Goal: Information Seeking & Learning: Learn about a topic

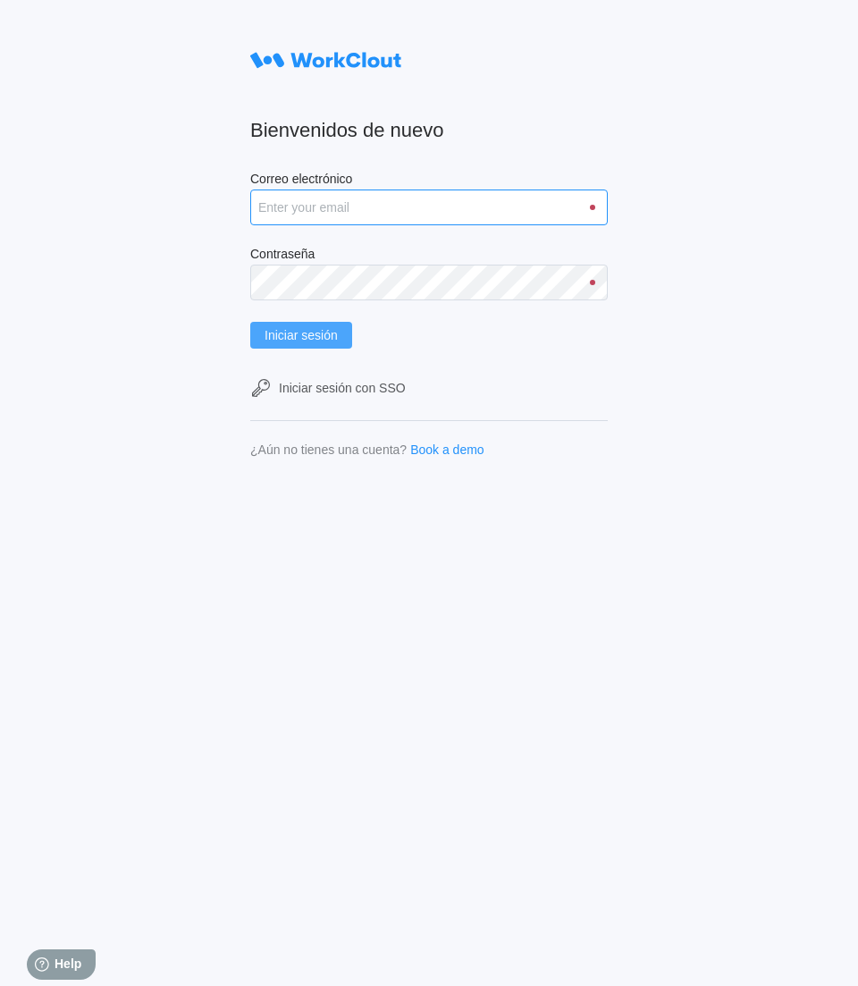
type input "[PERSON_NAME][EMAIL_ADDRESS][PERSON_NAME][DOMAIN_NAME]"
click at [318, 329] on span "Iniciar sesión" at bounding box center [301, 335] width 73 height 13
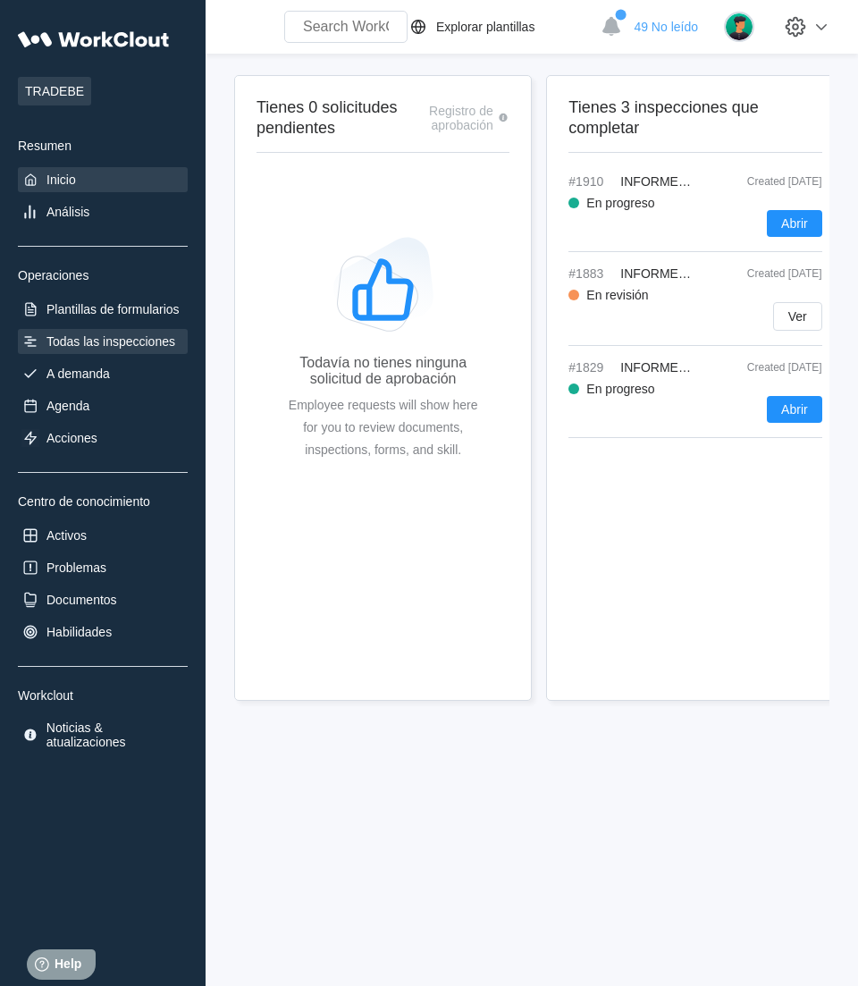
click at [36, 335] on icon at bounding box center [30, 342] width 18 height 18
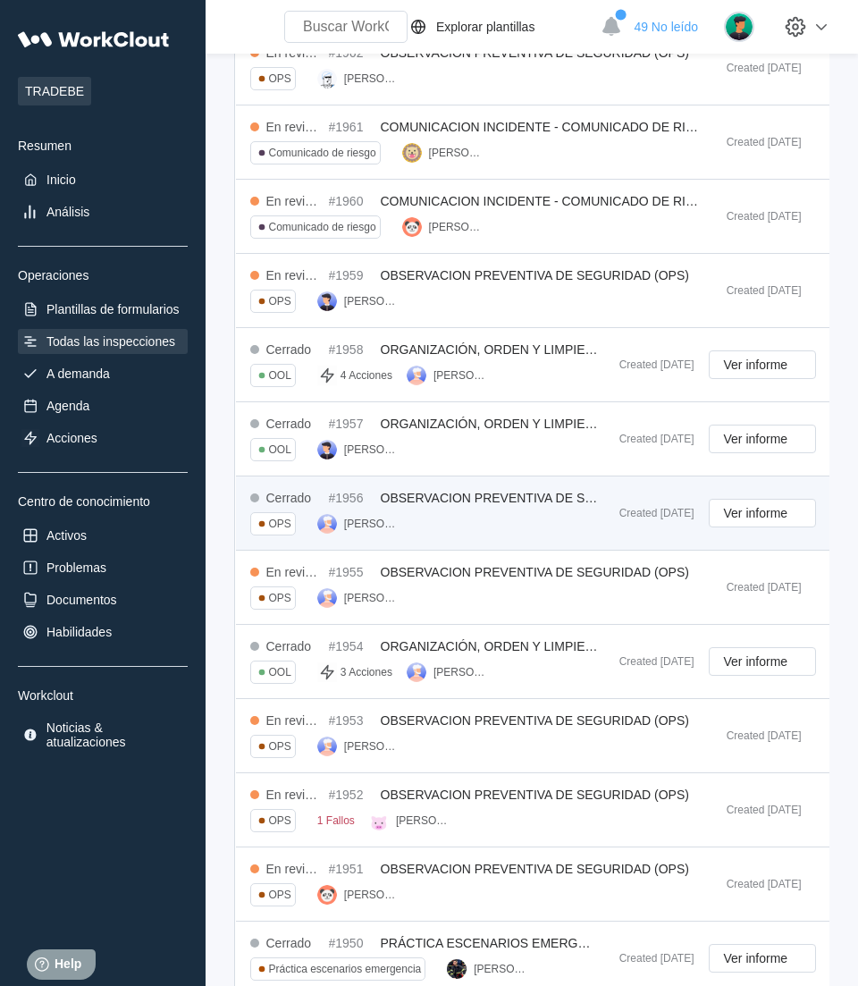
scroll to position [441, 0]
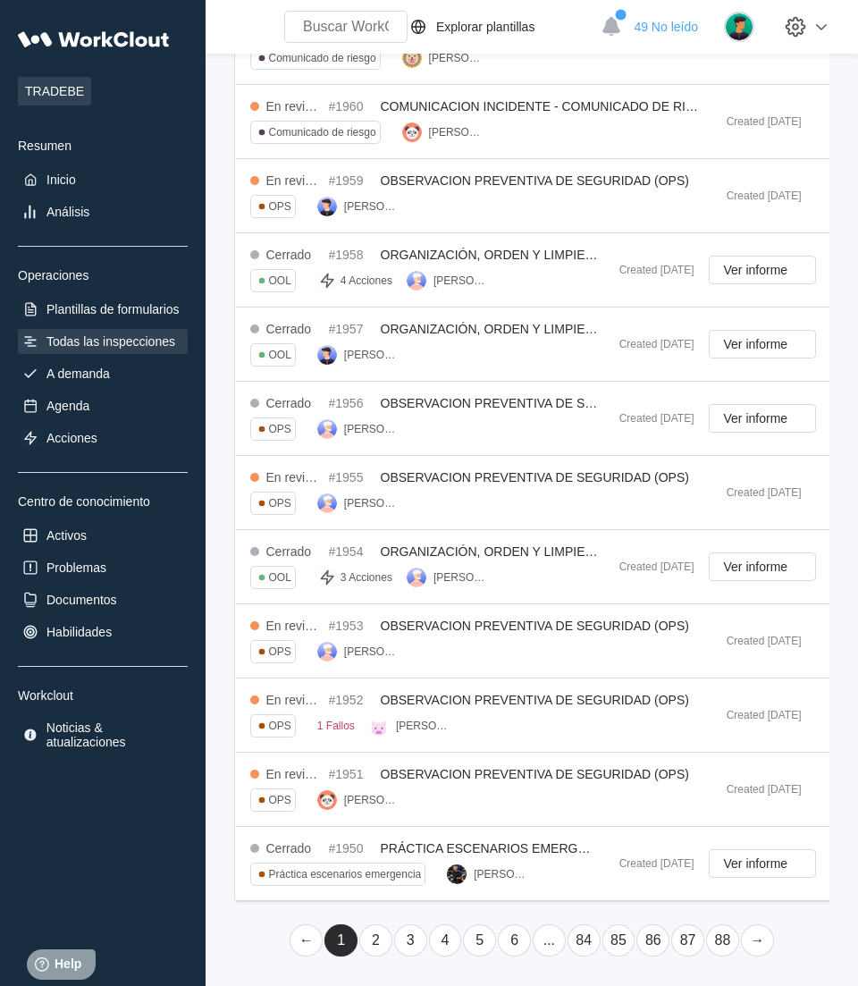
click at [372, 940] on link "2" at bounding box center [375, 941] width 33 height 32
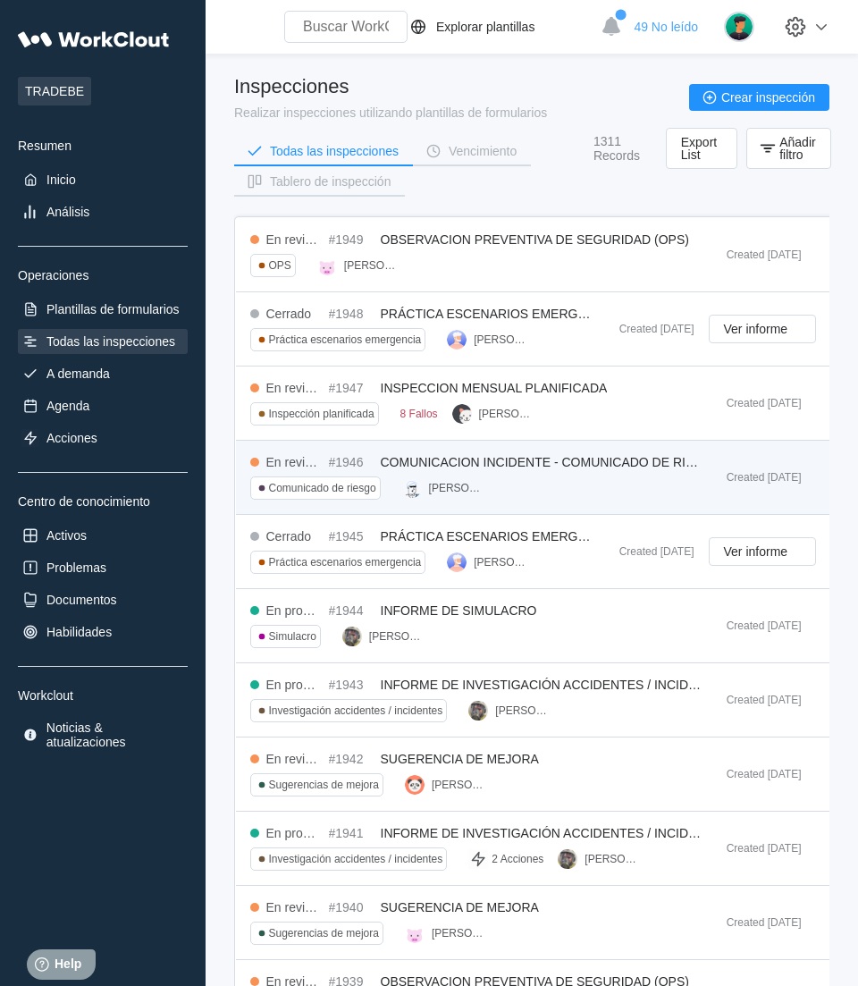
scroll to position [112, 0]
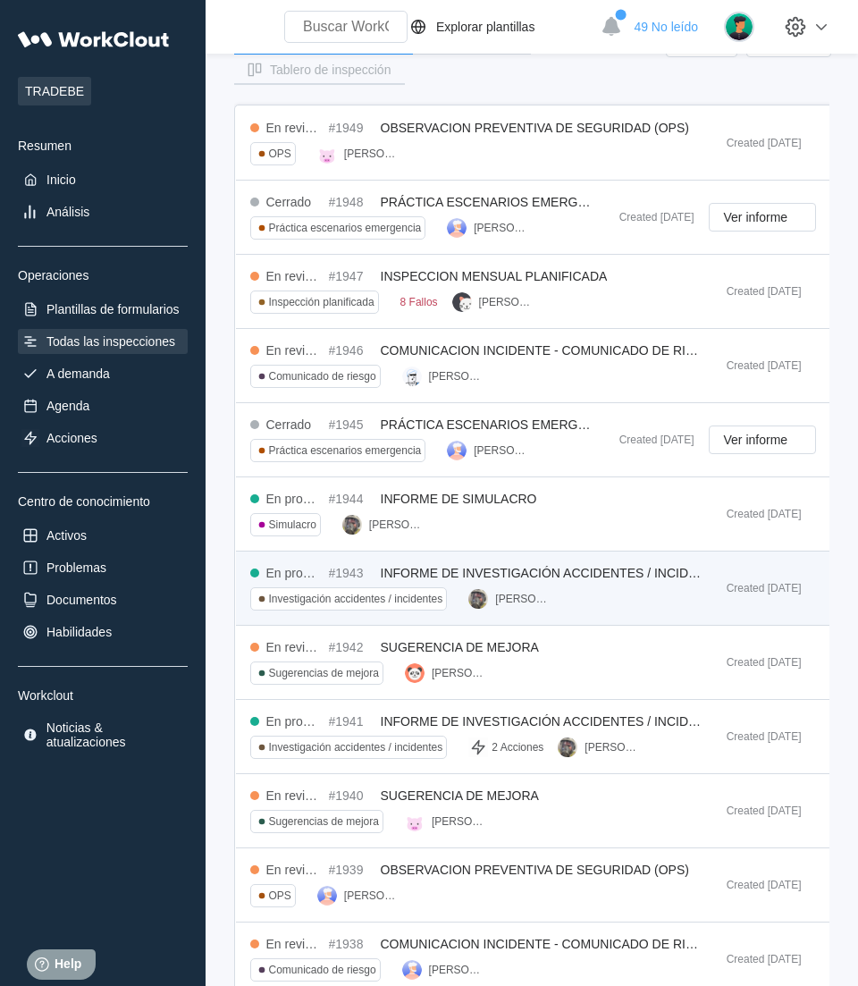
click at [588, 566] on span "INFORME DE INVESTIGACIÓN ACCIDENTES / INCIDENTES" at bounding box center [556, 573] width 350 height 14
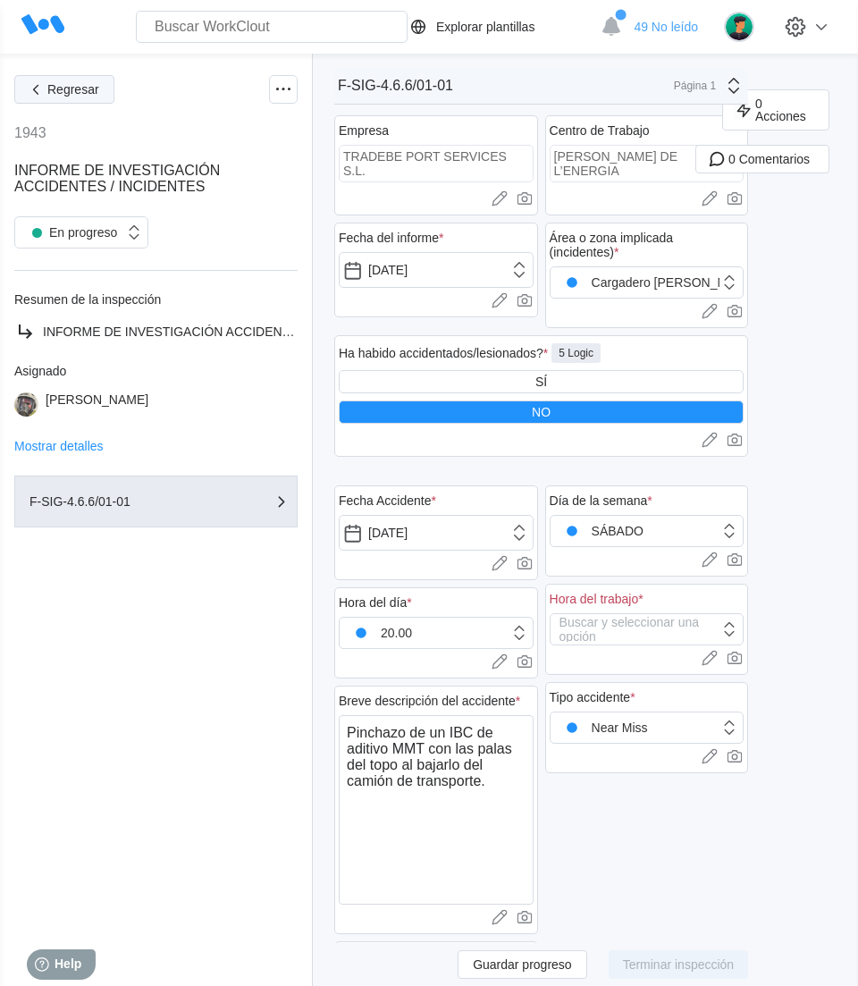
click at [64, 80] on button "Regresar" at bounding box center [64, 89] width 100 height 29
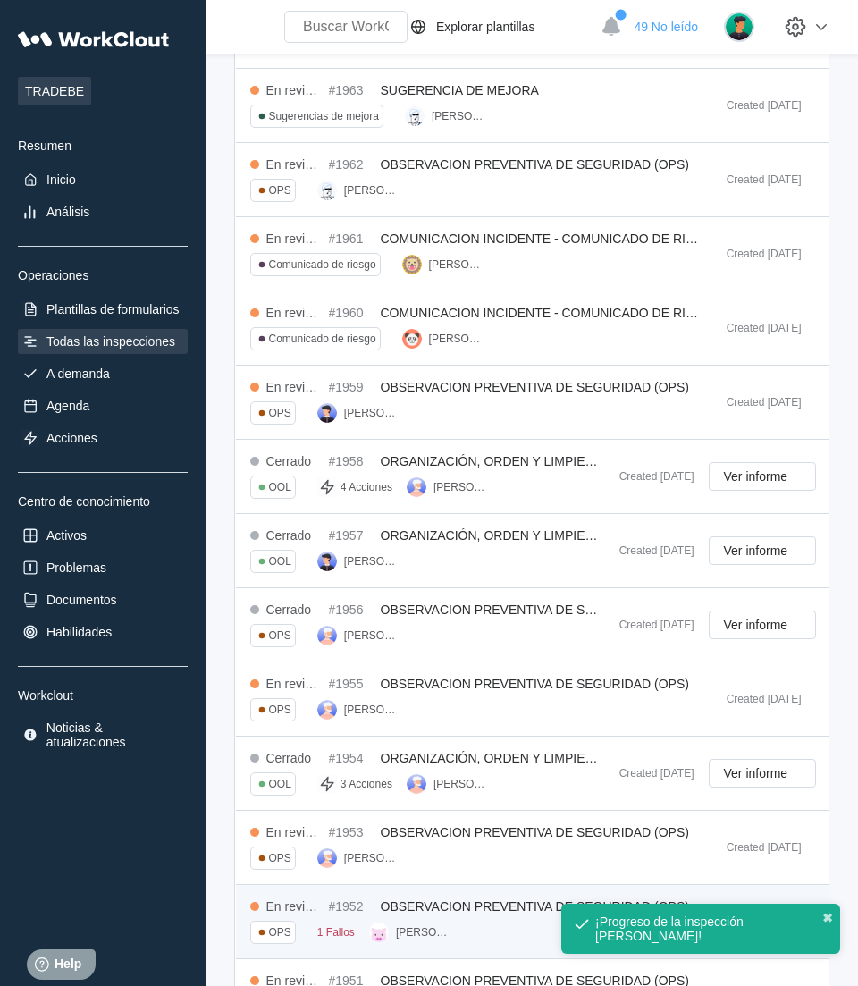
scroll to position [441, 0]
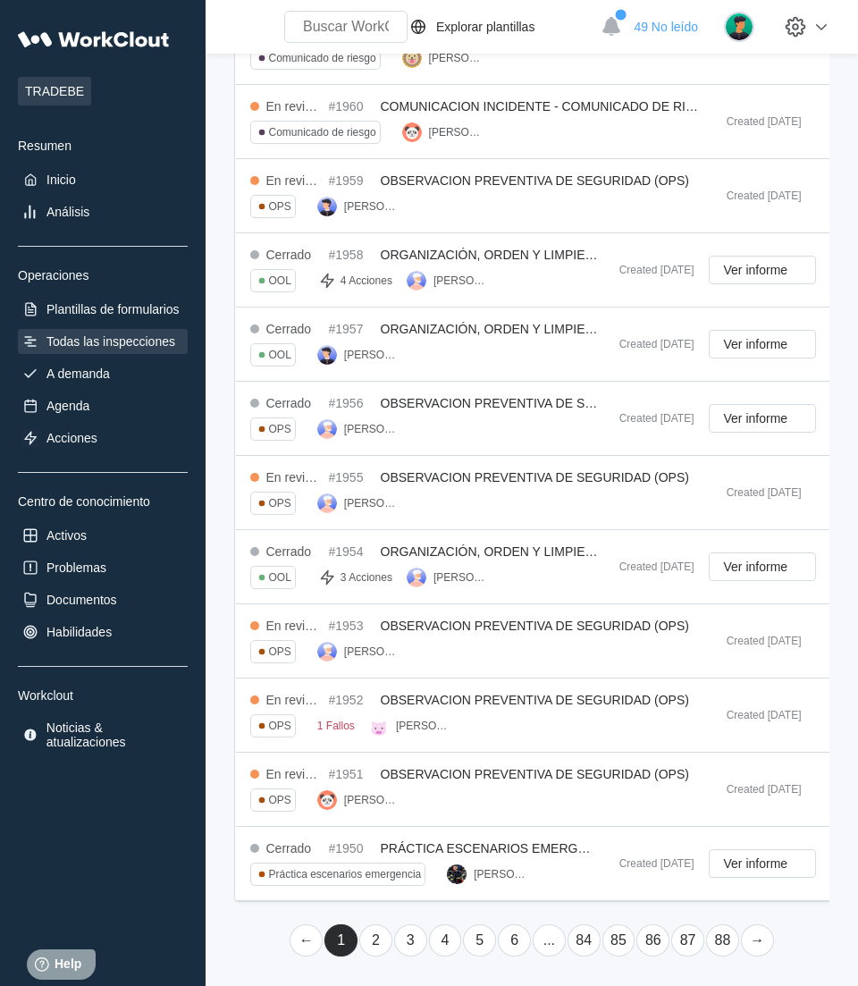
click at [372, 946] on link "2" at bounding box center [375, 941] width 33 height 32
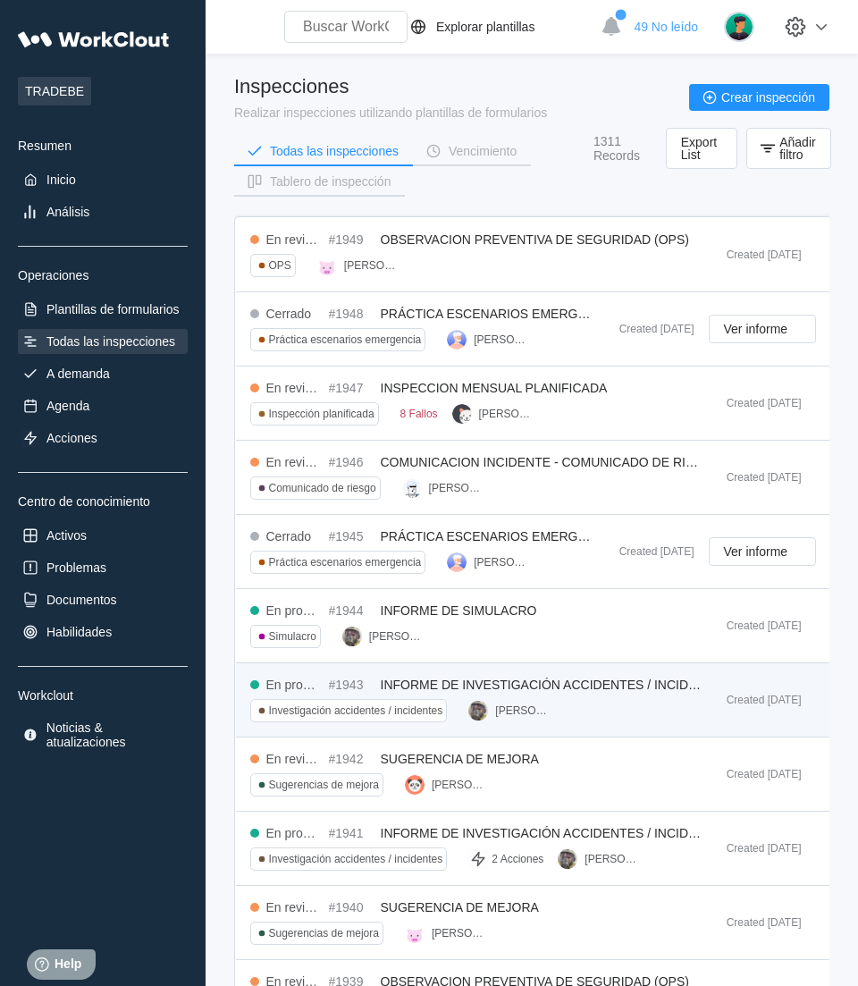
scroll to position [112, 0]
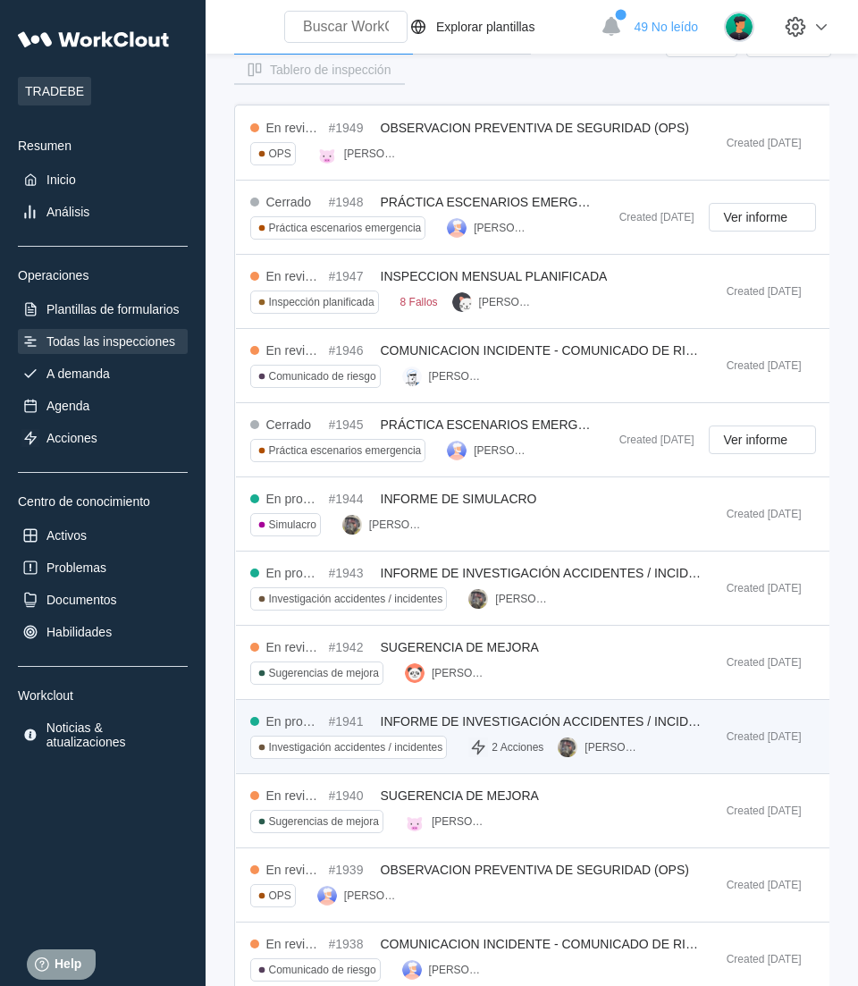
click at [637, 718] on span "INFORME DE INVESTIGACIÓN ACCIDENTES / INCIDENTES" at bounding box center [556, 721] width 350 height 14
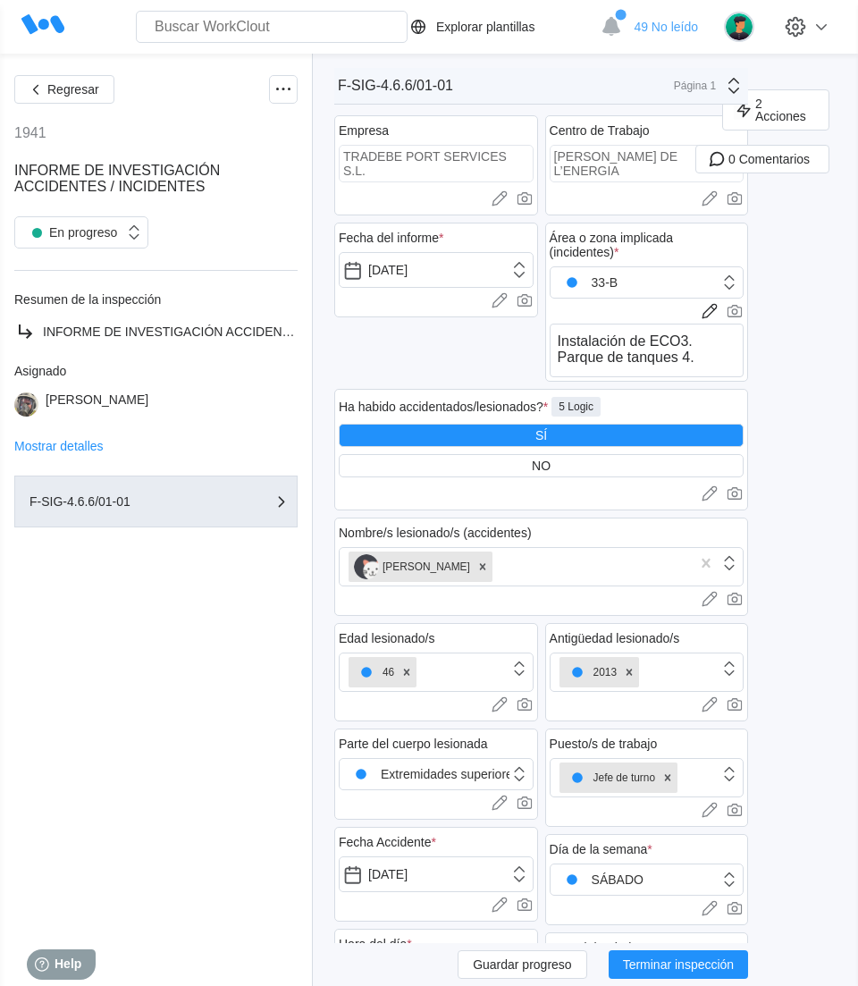
click at [629, 514] on div "Nombre/s lesionado/s (accidentes) CESAR HORCAJO Cargar imágenes o videos a este…" at bounding box center [541, 567] width 414 height 106
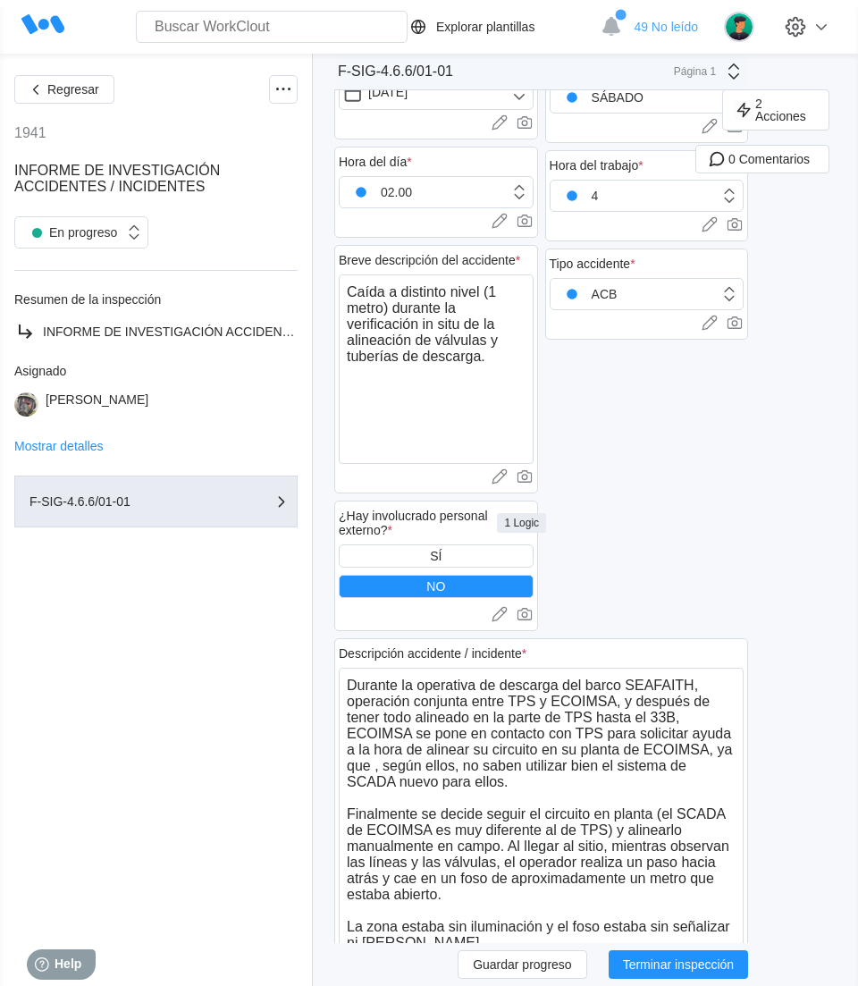
scroll to position [894, 0]
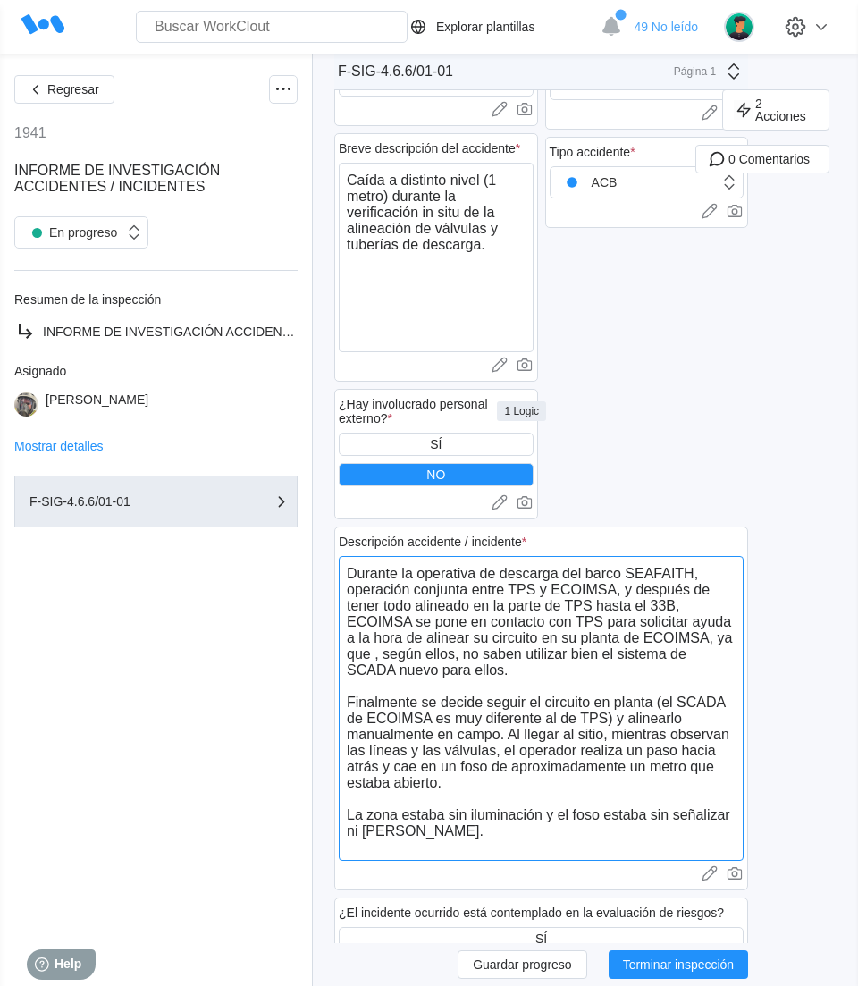
drag, startPoint x: 342, startPoint y: 543, endPoint x: 391, endPoint y: 821, distance: 282.3
click at [391, 821] on textarea "Durante la operativa de descarga del barco SEAFAITH, operación conjunta entre T…" at bounding box center [541, 708] width 405 height 305
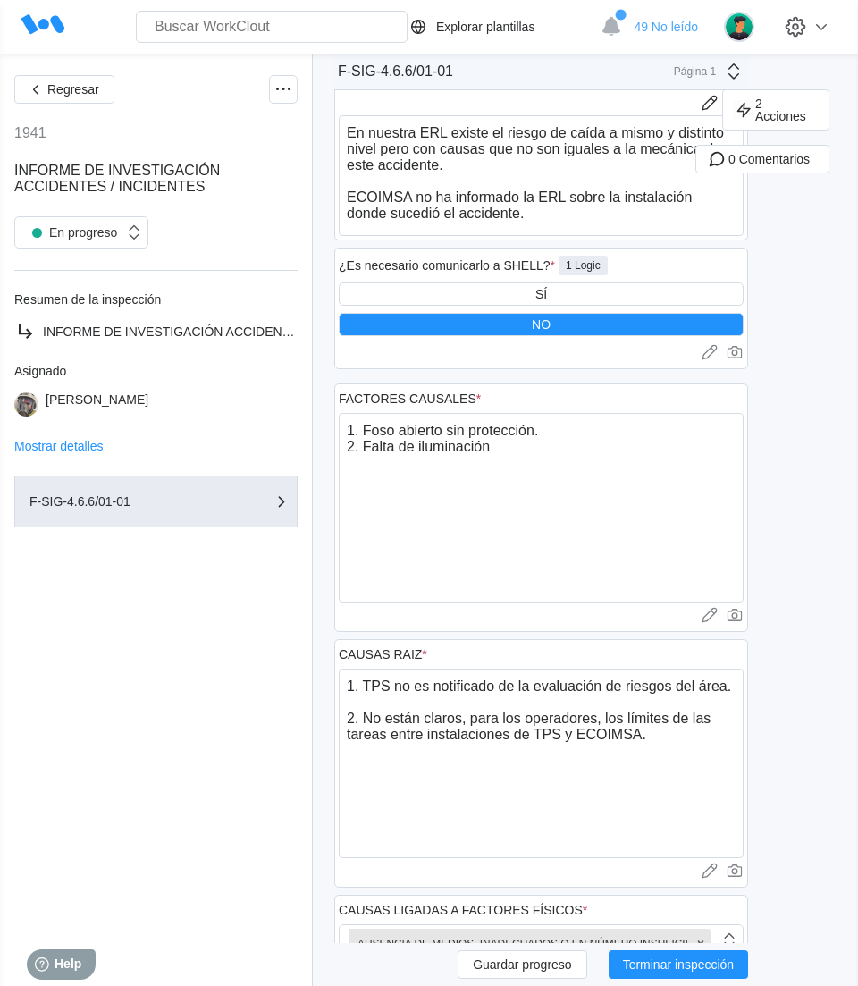
scroll to position [2012, 0]
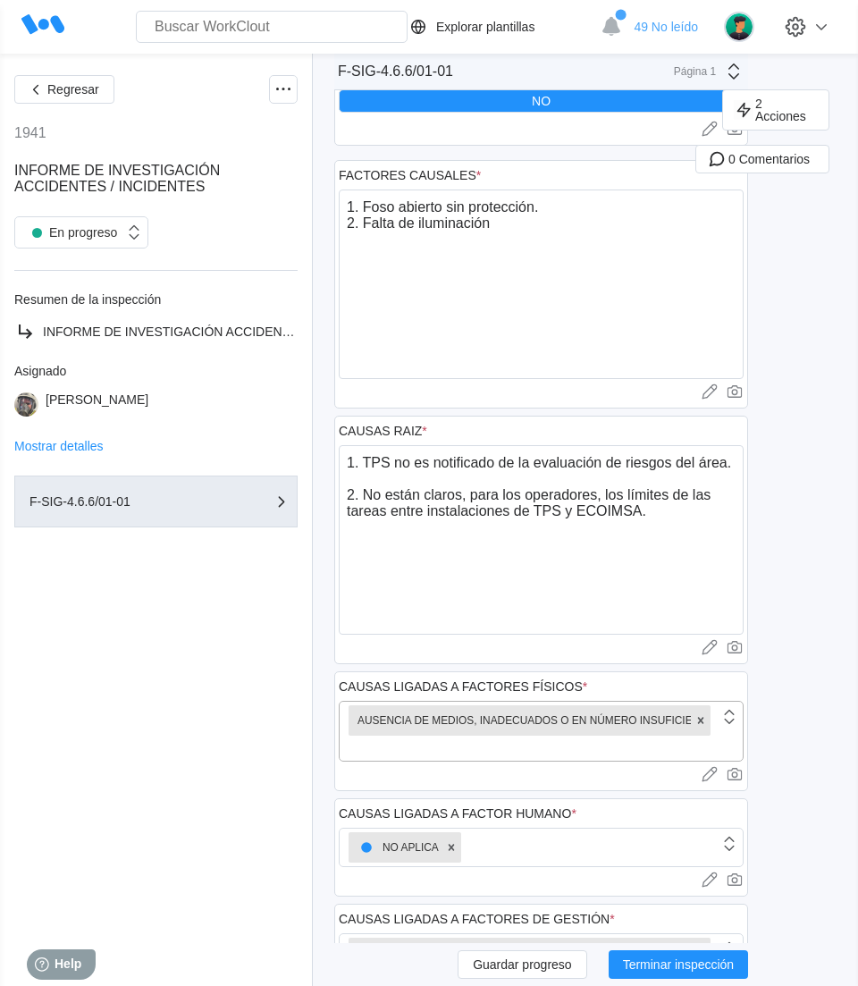
click at [604, 731] on div "AUSENCIA DE MEDIOS, INADECUADOS O EN NÚMERO INSUFICIENTES (INCLUYE HERRAMIENTAS)" at bounding box center [530, 731] width 380 height 59
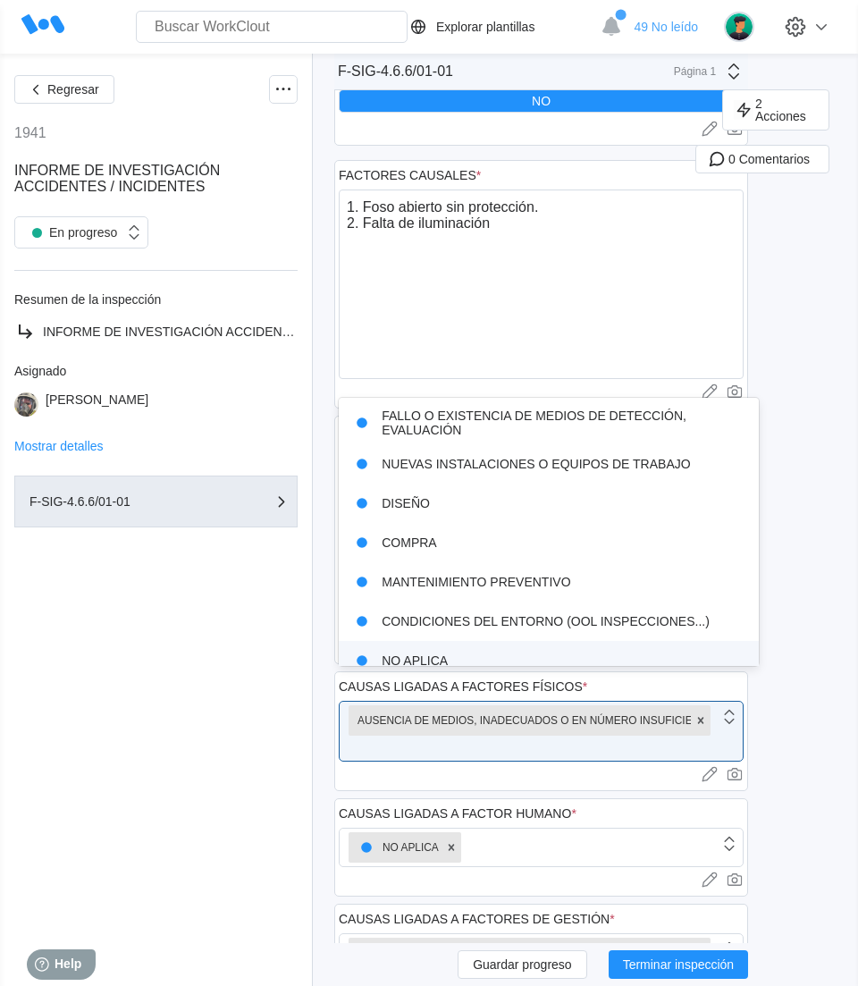
click at [807, 615] on div "2 Acciones 0 Comentarios" at bounding box center [811, 555] width 96 height 4957
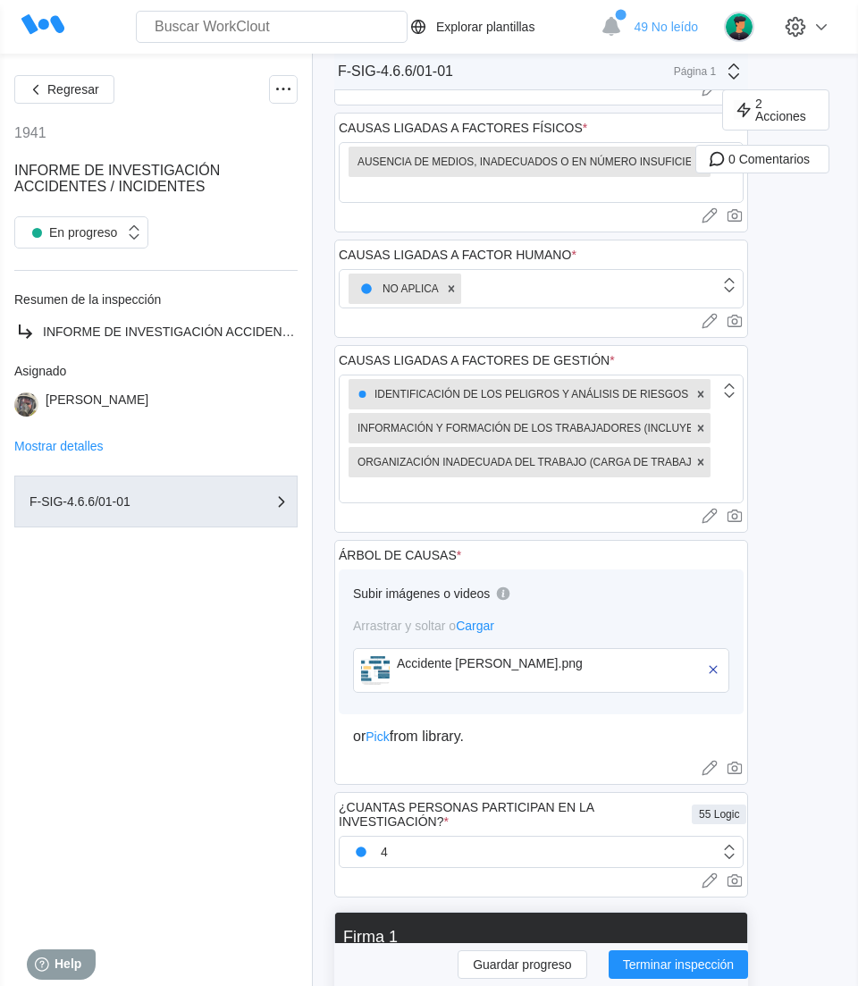
scroll to position [1900, 0]
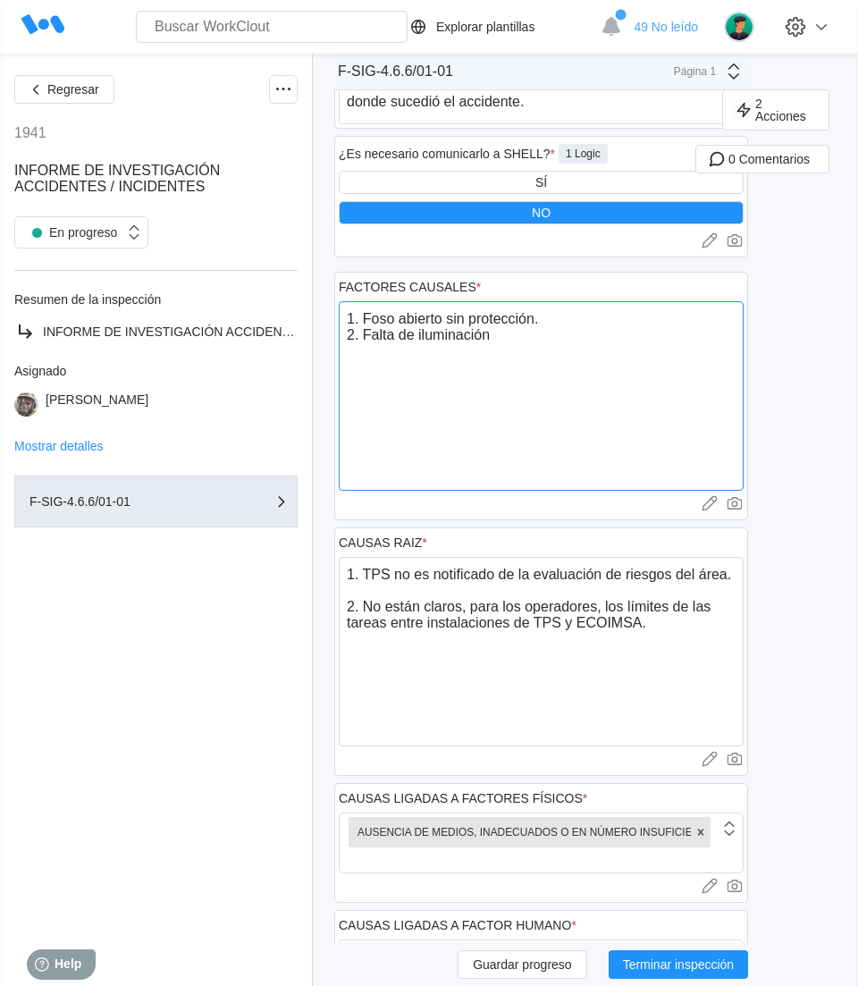
click at [463, 368] on textarea "1. Foso abierto sin protección. 2. Falta de iluminación" at bounding box center [541, 396] width 405 height 190
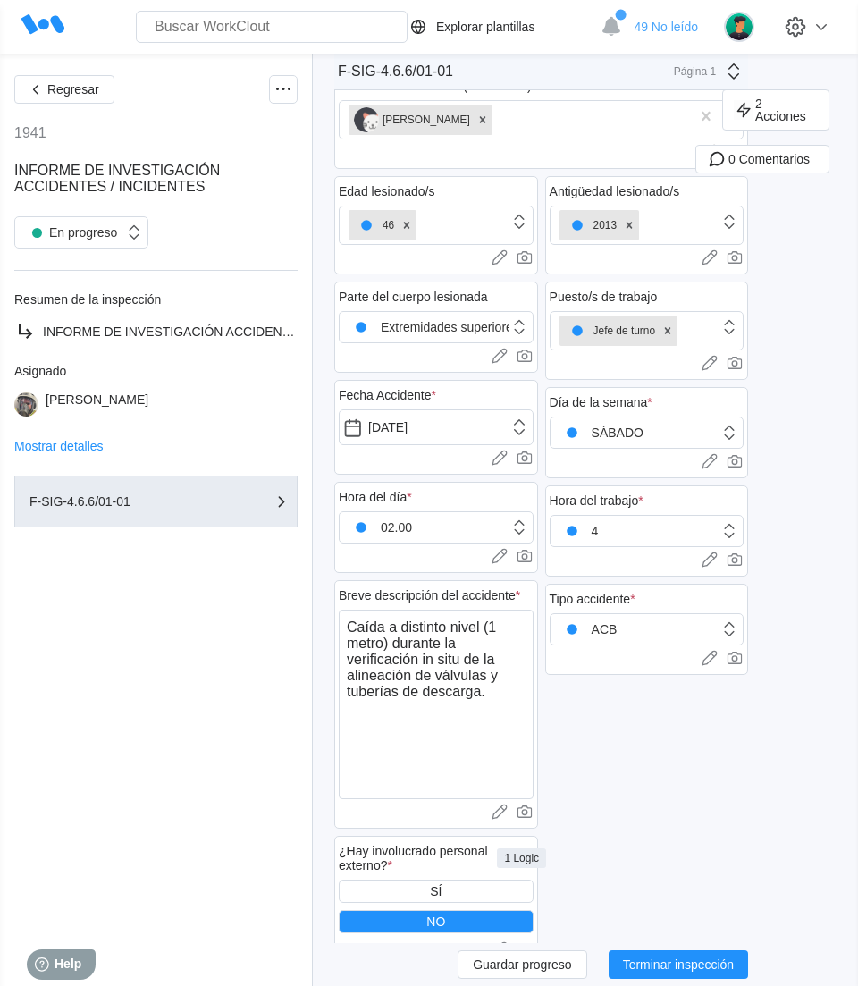
scroll to position [112, 0]
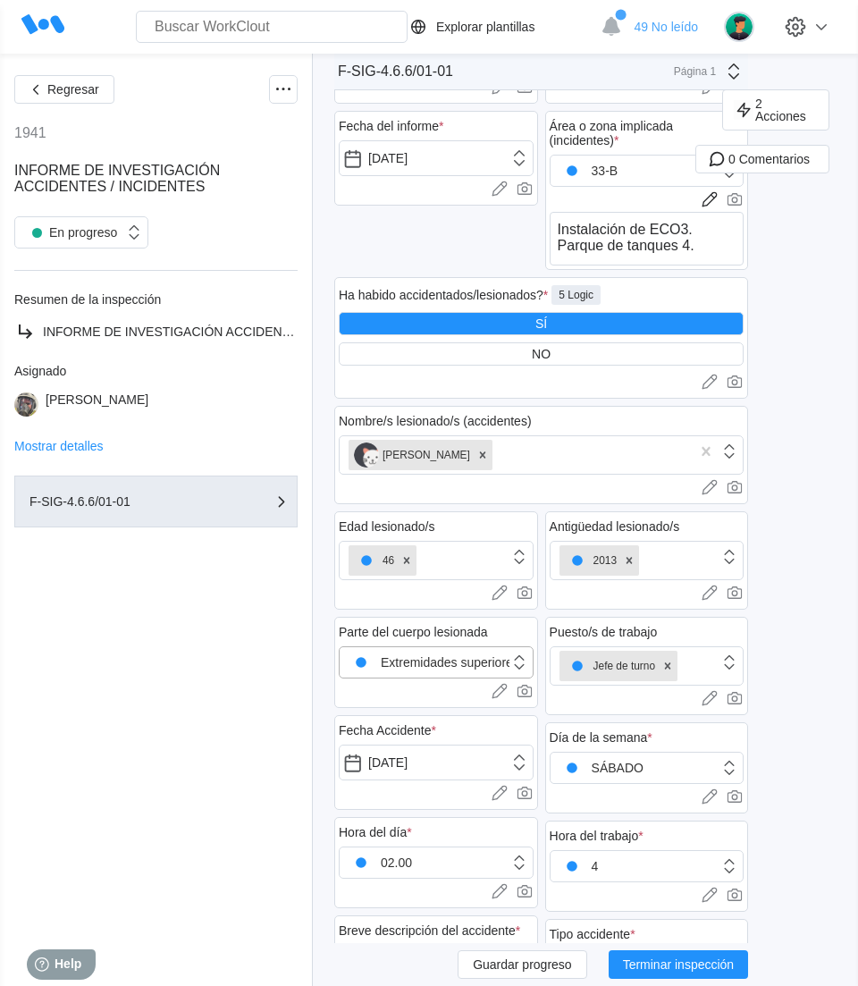
click at [452, 650] on div "Extremidades superiores" at bounding box center [430, 662] width 163 height 25
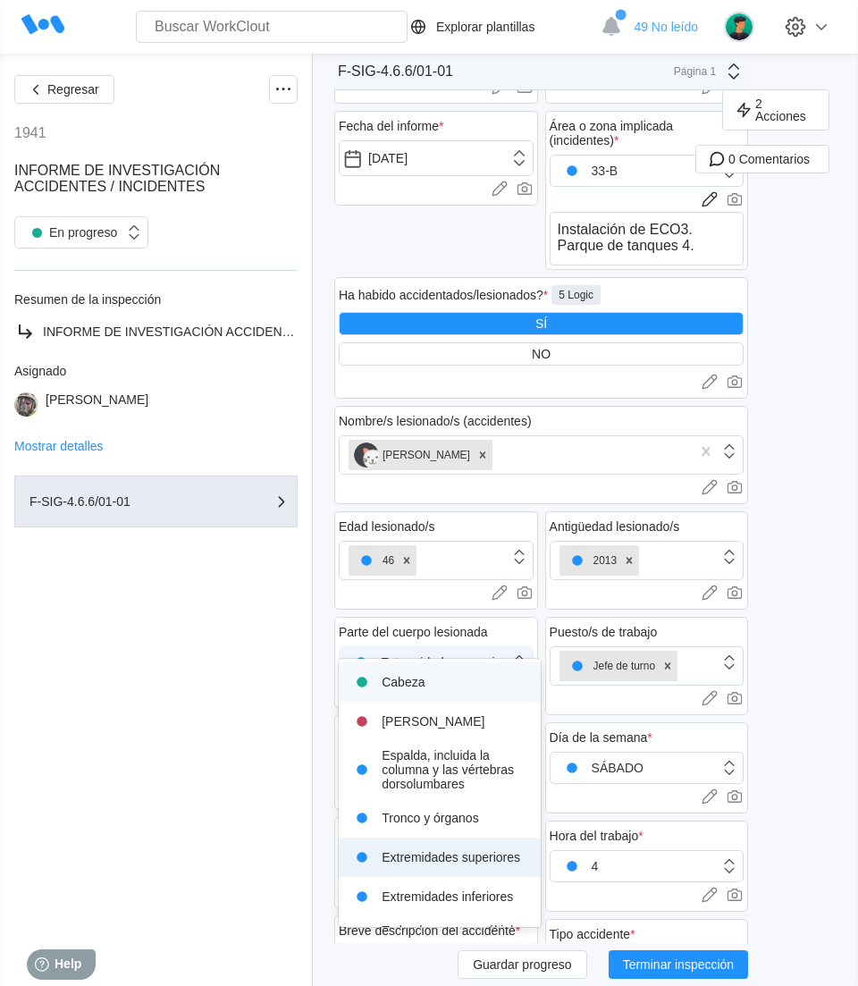
click at [452, 650] on div "Extremidades superiores" at bounding box center [430, 662] width 163 height 25
